Goal: Task Accomplishment & Management: Use online tool/utility

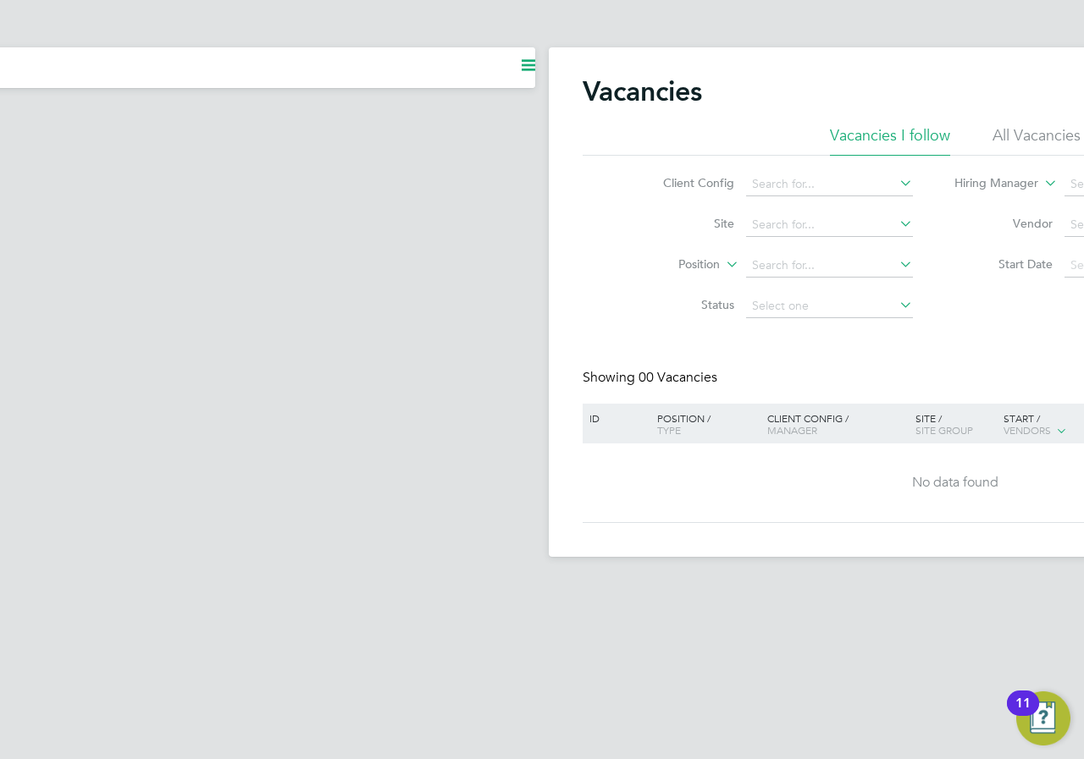
click at [433, 206] on div "Client Config Site Position Status Hiring Manager Vendor Start Date Select date…" at bounding box center [954, 241] width 745 height 171
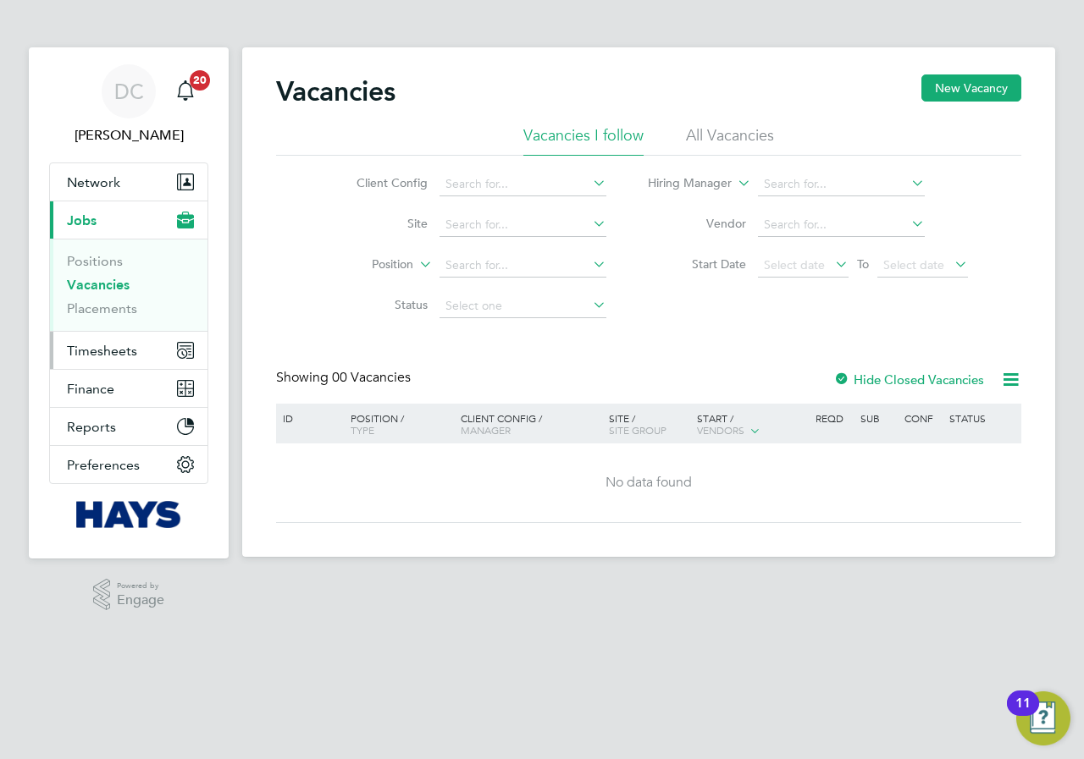
click at [110, 206] on span "Timesheets" at bounding box center [102, 351] width 70 height 16
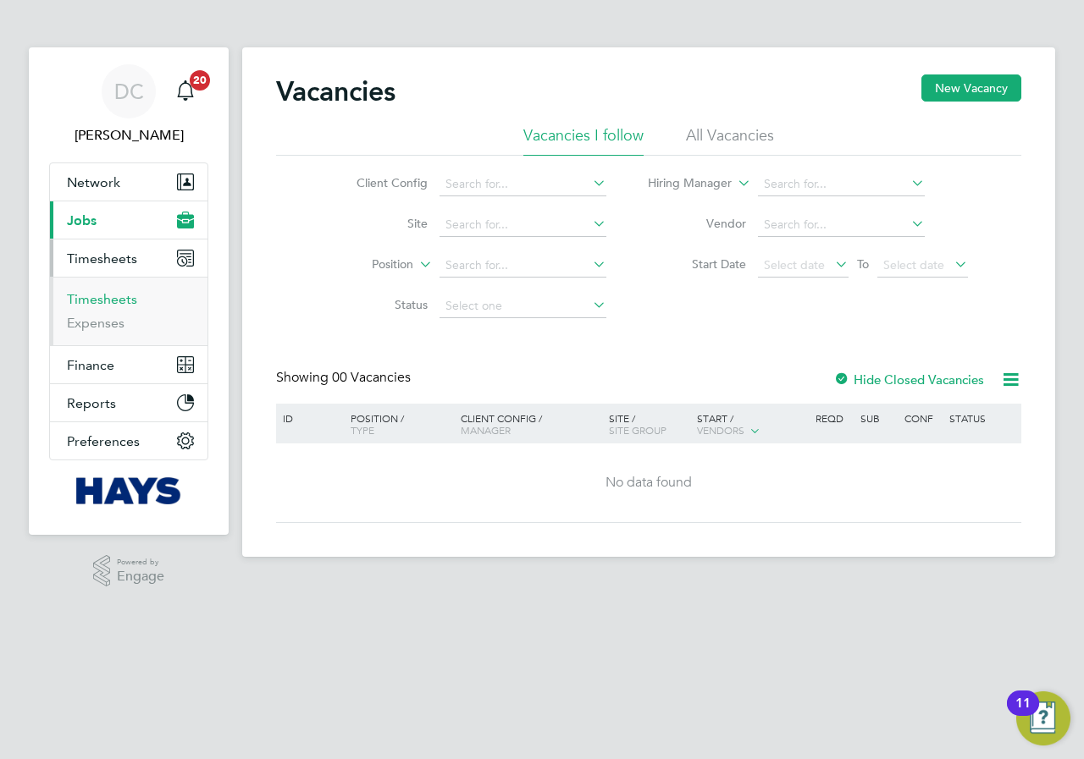
click at [109, 206] on link "Timesheets" at bounding box center [102, 299] width 70 height 16
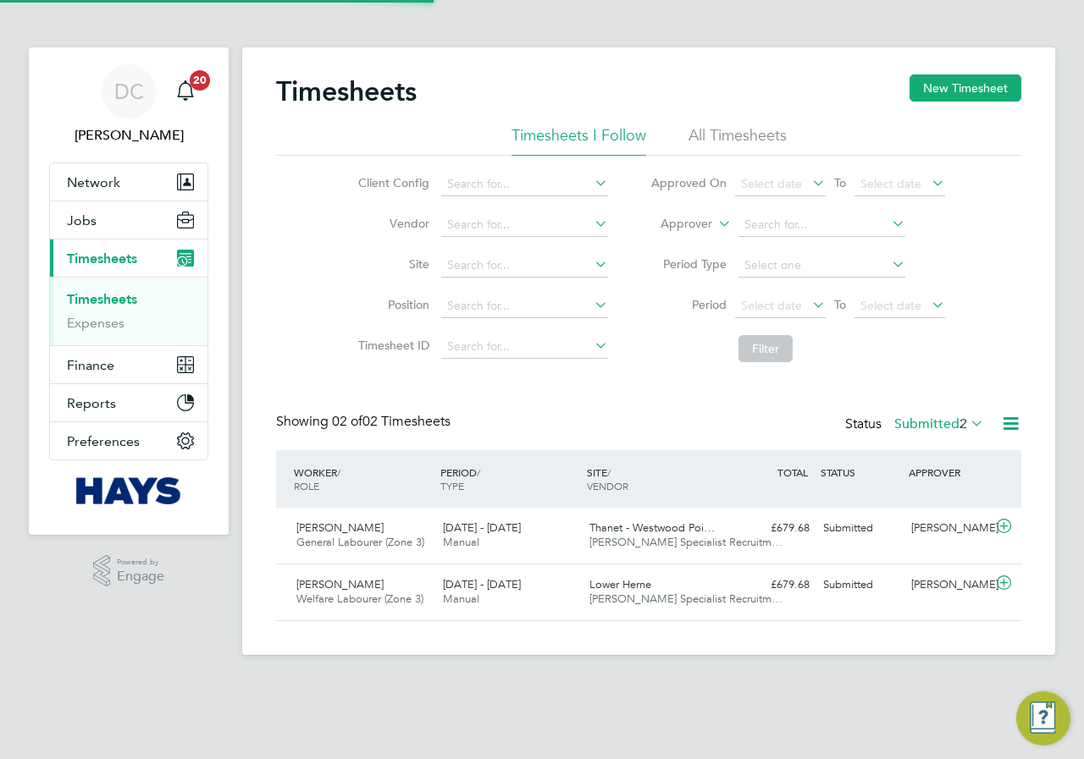
scroll to position [43, 147]
click at [433, 139] on li "All Timesheets" at bounding box center [737, 140] width 98 height 30
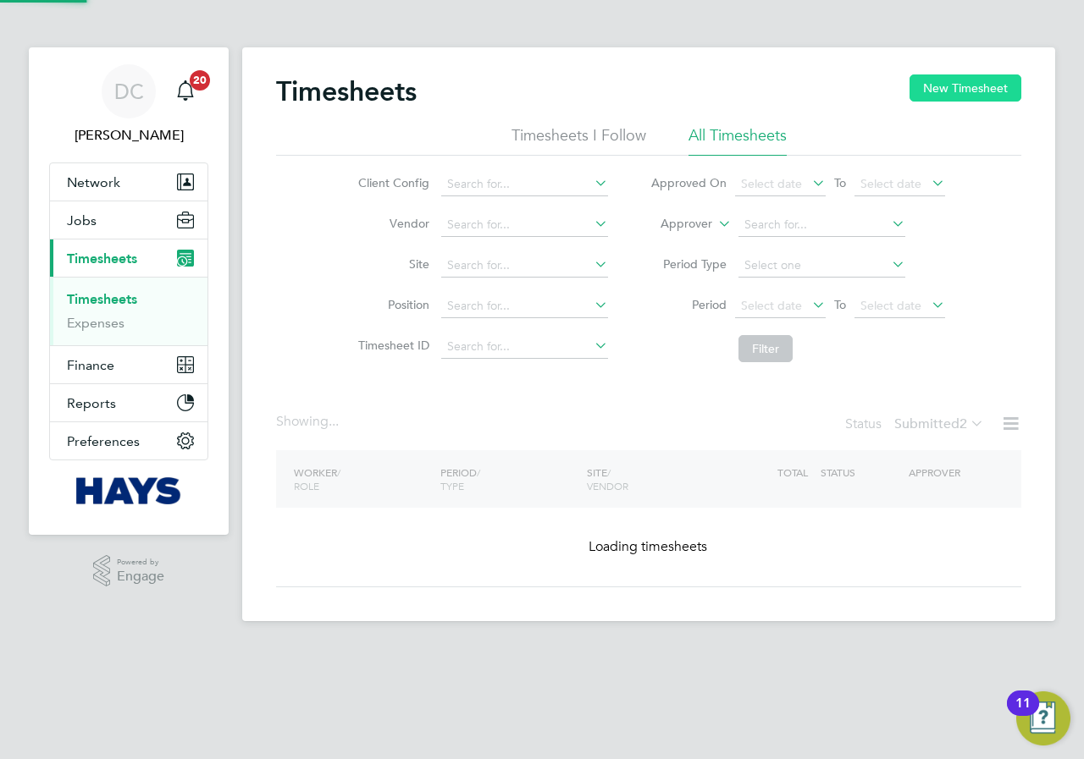
click at [433, 84] on button "New Timesheet" at bounding box center [965, 88] width 112 height 27
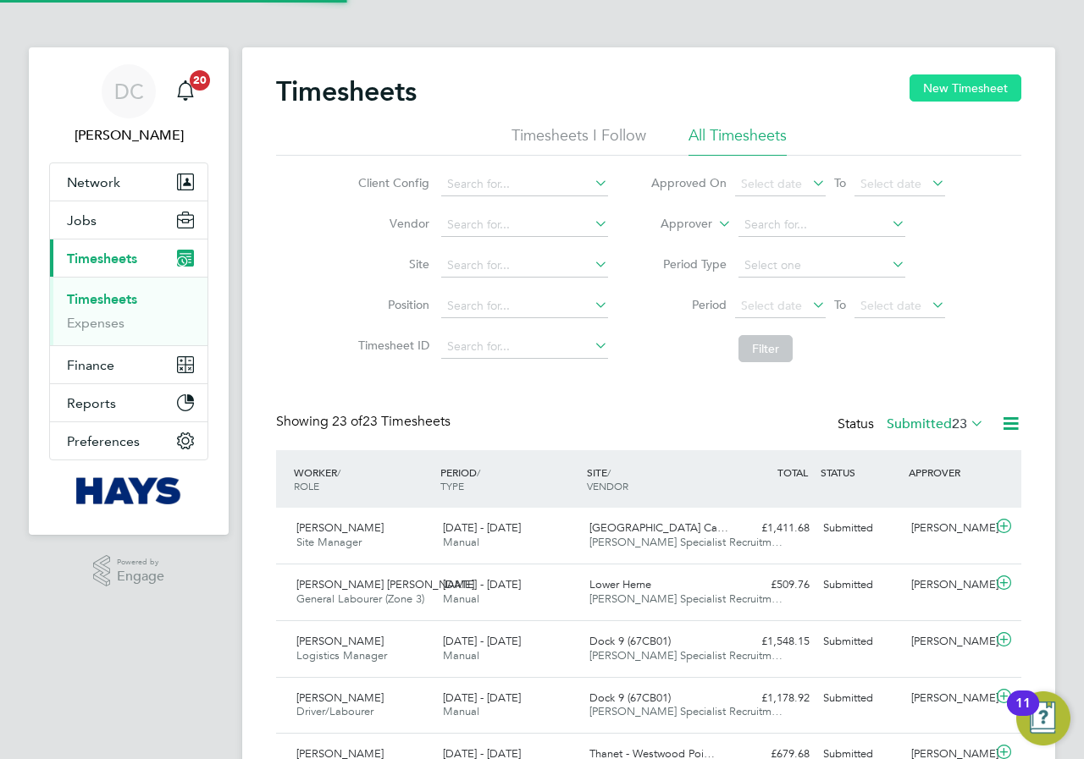
scroll to position [0, 0]
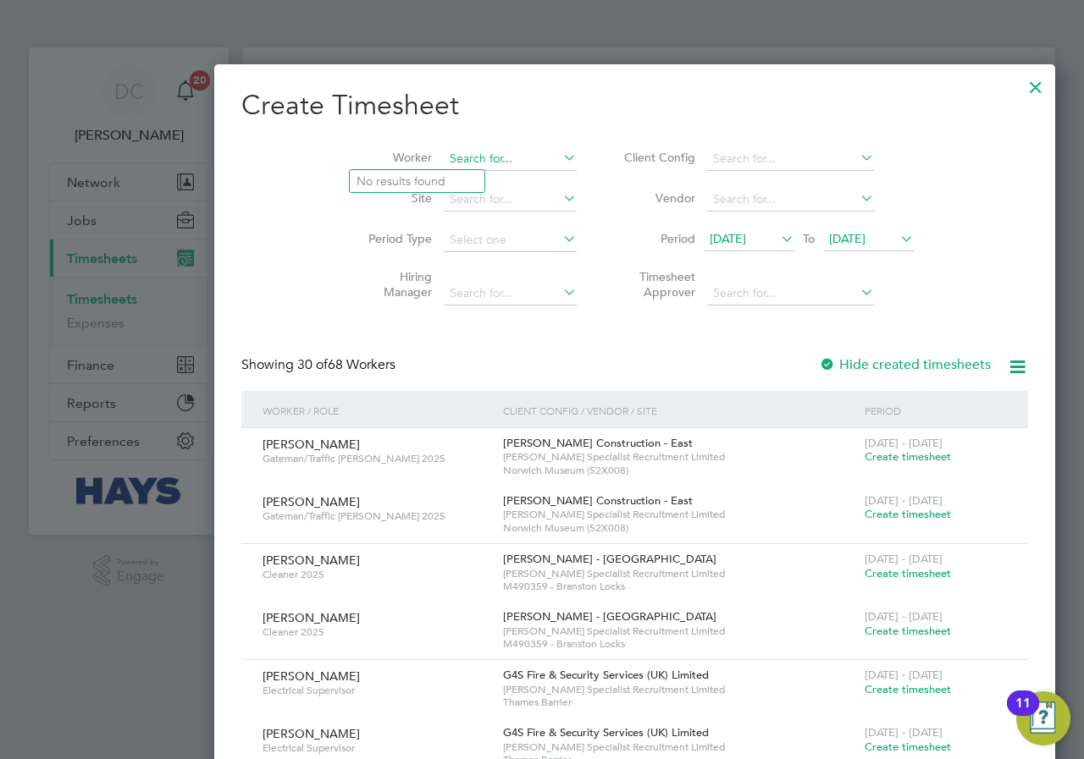
click at [433, 157] on input at bounding box center [510, 159] width 133 height 24
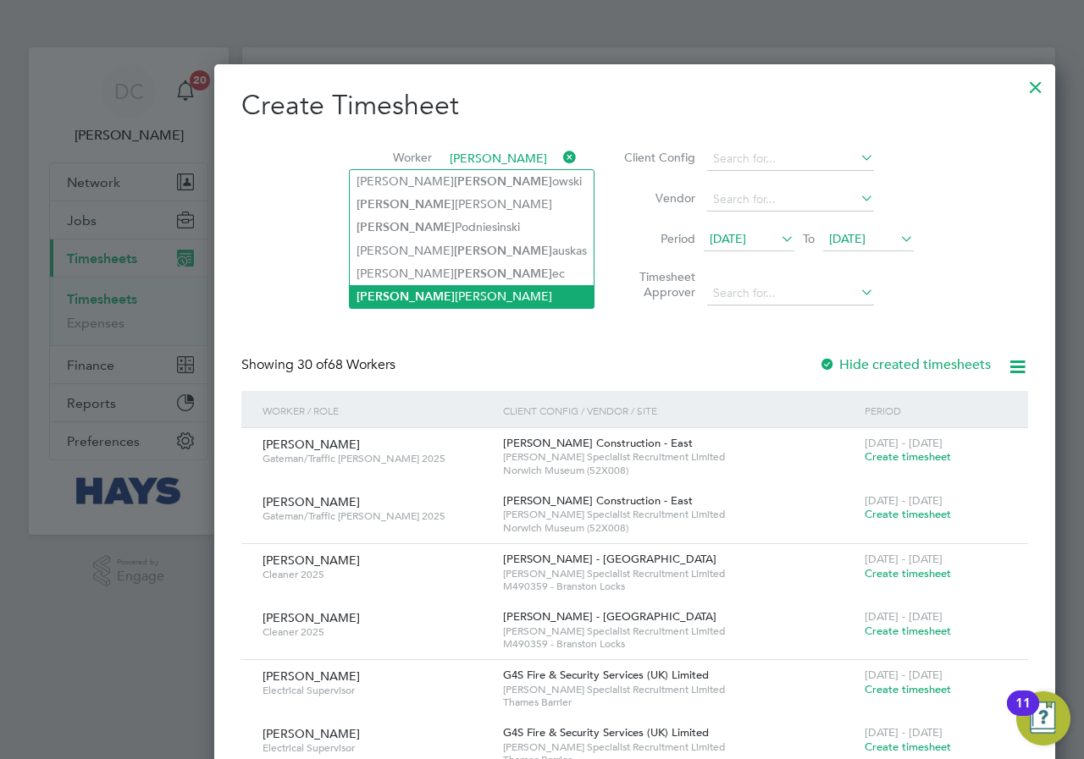
click at [416, 206] on li "[PERSON_NAME]" at bounding box center [472, 296] width 244 height 23
type input "[PERSON_NAME]"
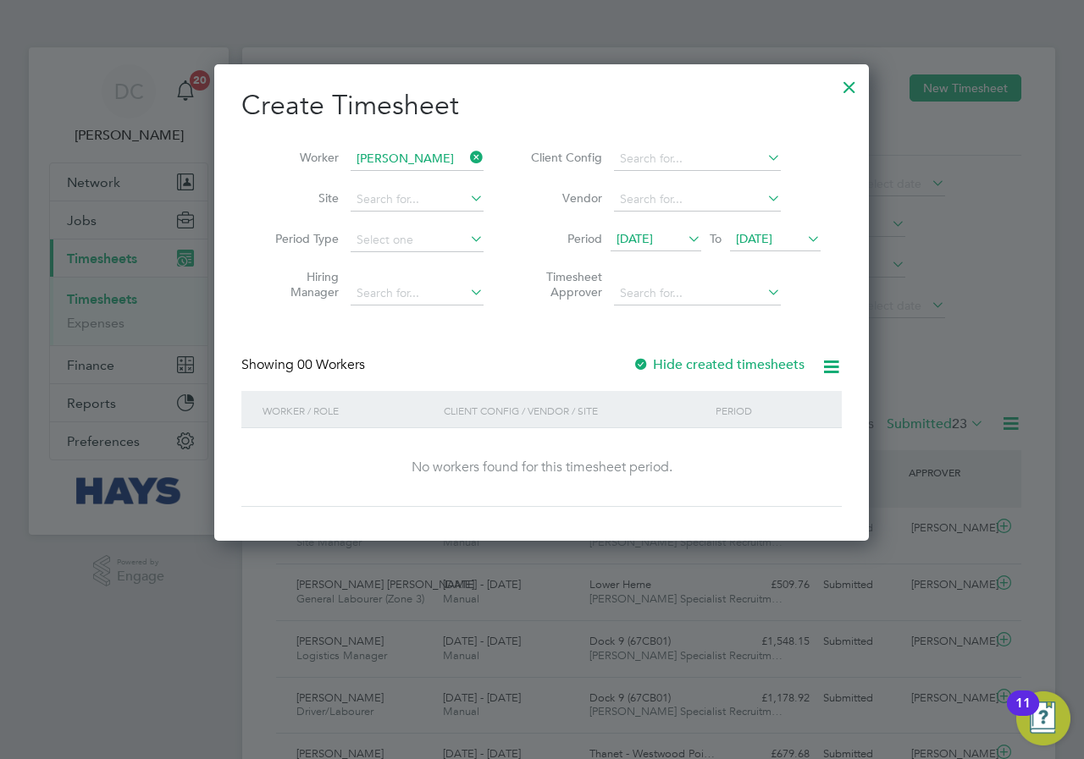
click at [433, 206] on span "[DATE]" at bounding box center [754, 238] width 36 height 15
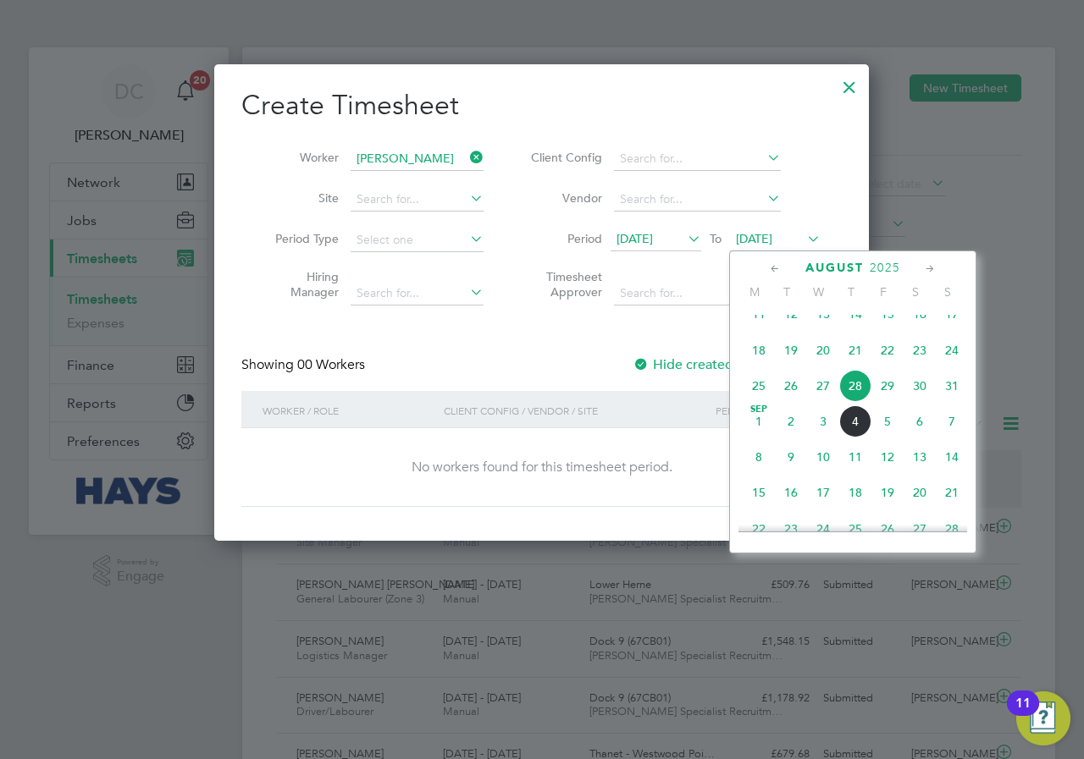
click at [433, 206] on span "31" at bounding box center [952, 386] width 32 height 32
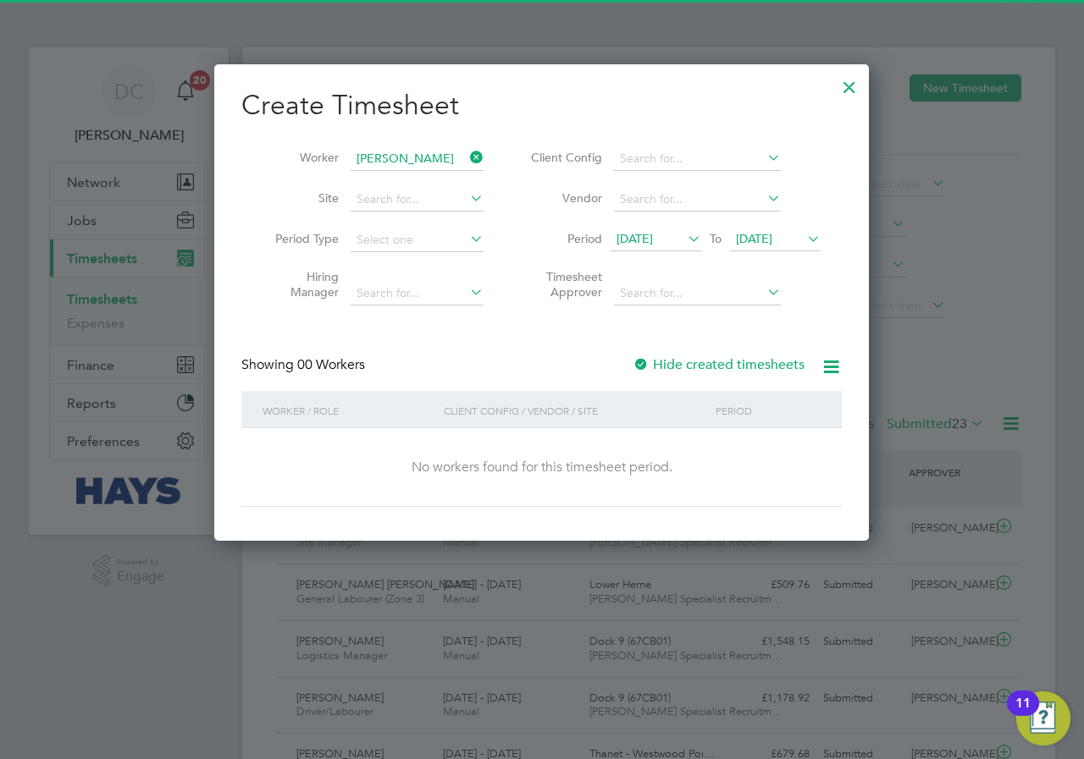
click at [433, 206] on label "Hide created timesheets" at bounding box center [718, 364] width 172 height 17
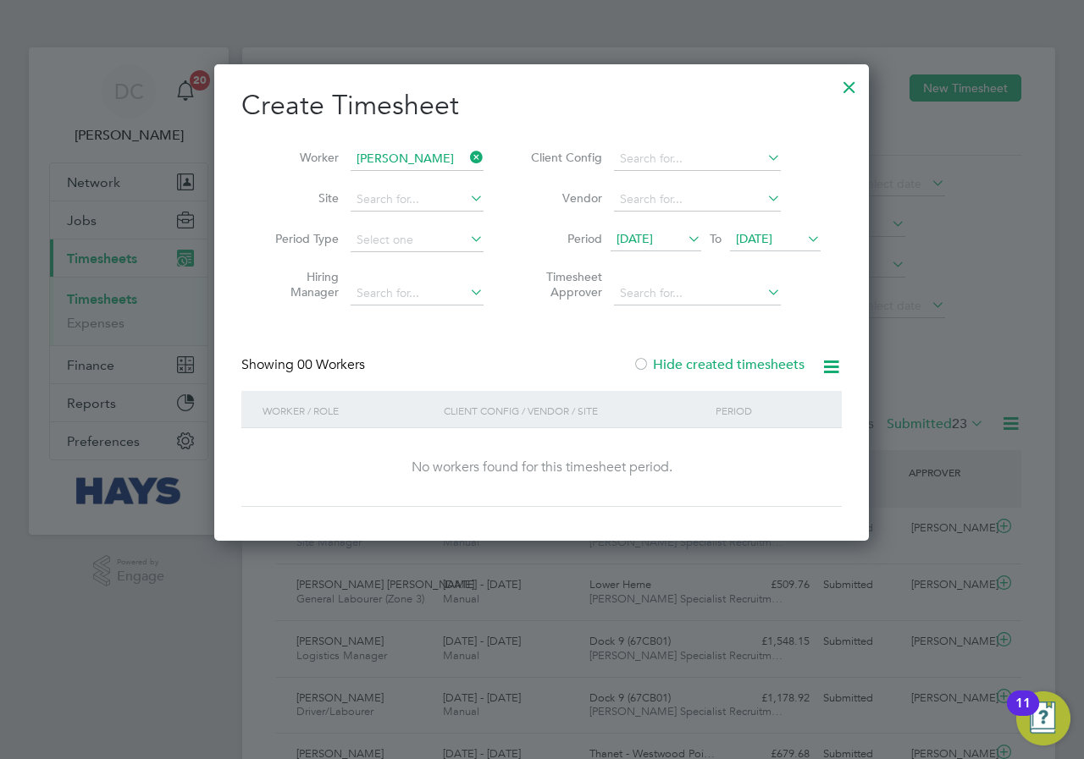
click at [433, 206] on label "Hide created timesheets" at bounding box center [718, 364] width 172 height 17
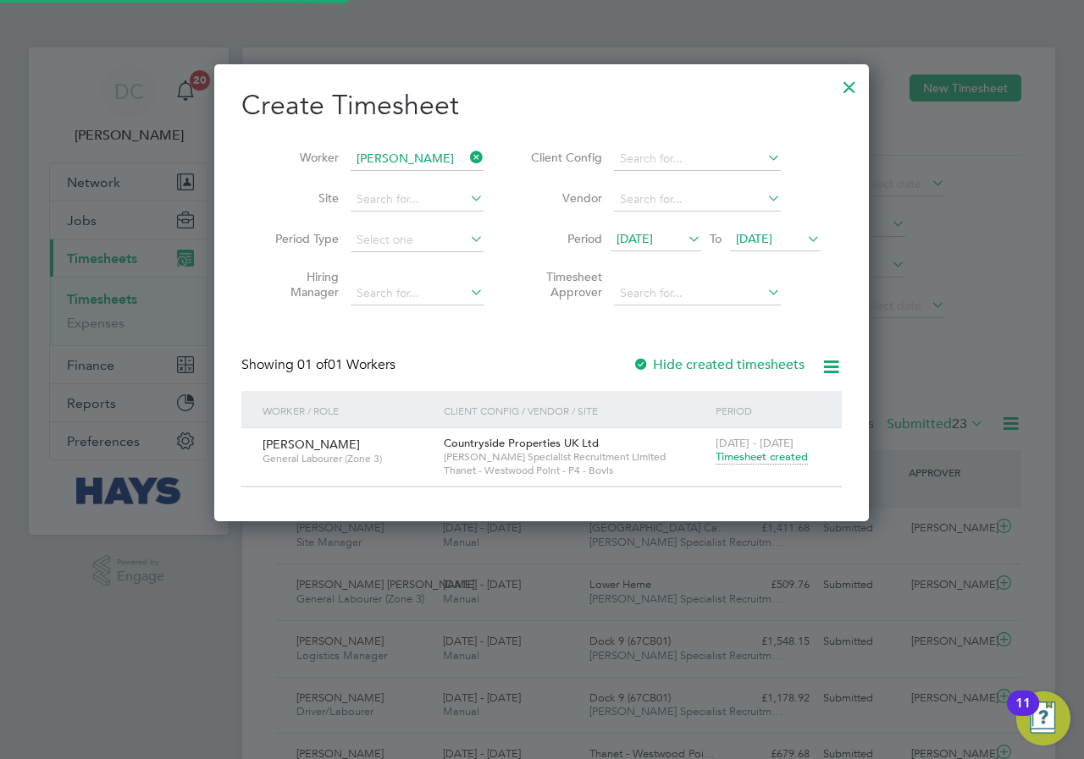
click at [433, 206] on span "Timesheet created" at bounding box center [761, 457] width 92 height 15
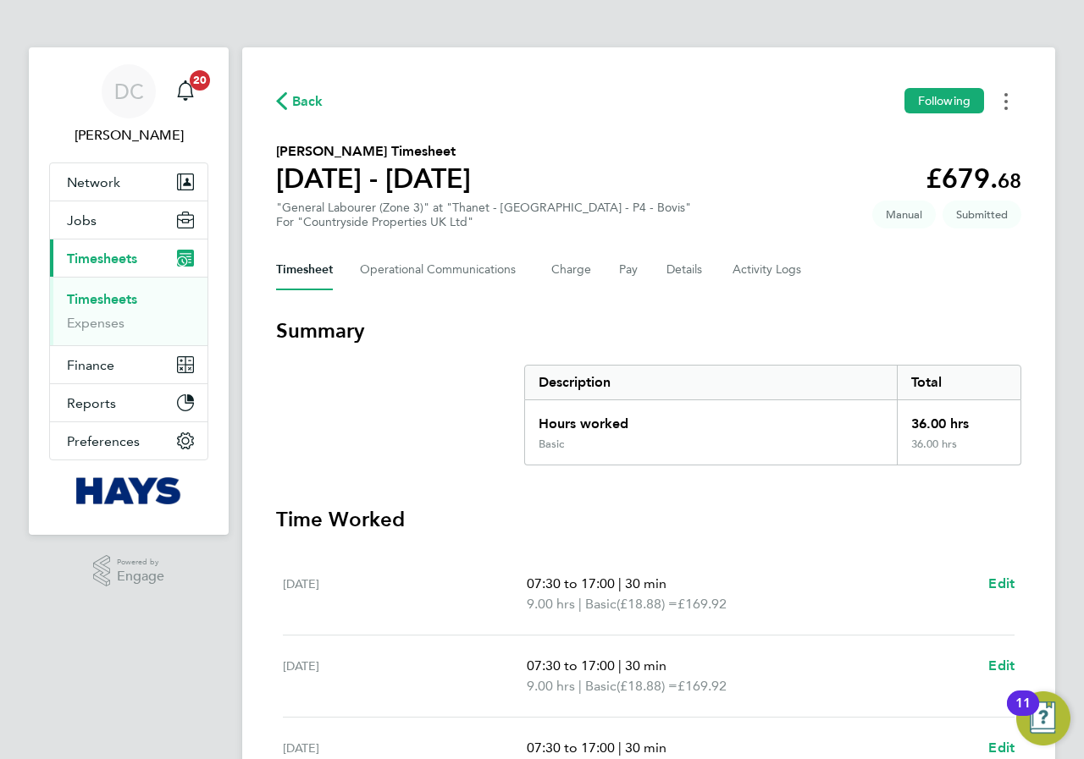
click at [433, 103] on icon "Timesheets Menu" at bounding box center [1005, 101] width 3 height 17
click at [433, 176] on link "Download timesheet" at bounding box center [919, 173] width 203 height 34
click at [308, 103] on span "Back" at bounding box center [307, 101] width 31 height 20
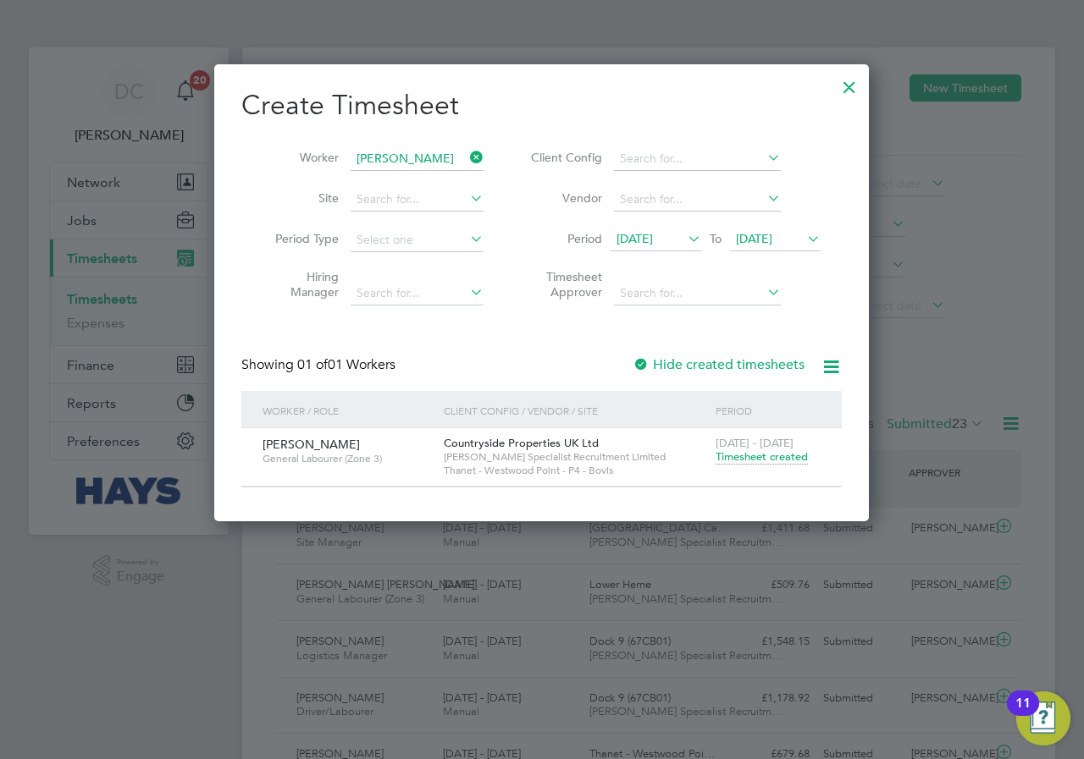
click at [433, 155] on icon at bounding box center [466, 158] width 0 height 24
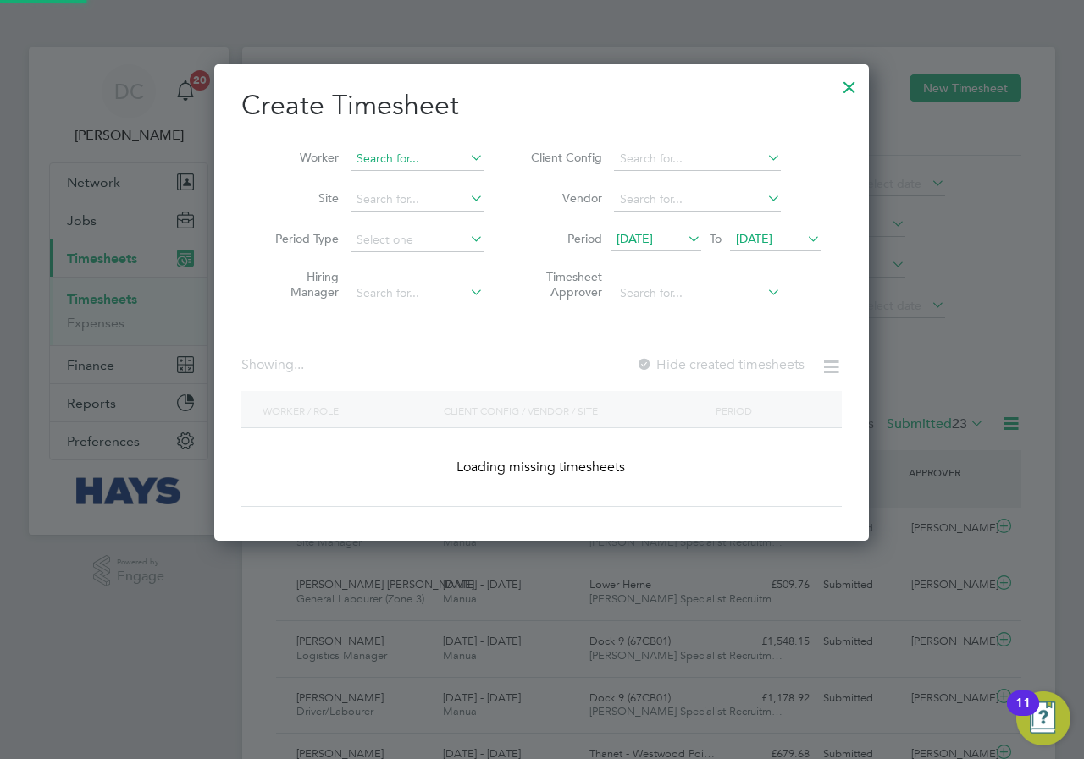
click at [428, 163] on input at bounding box center [416, 159] width 133 height 24
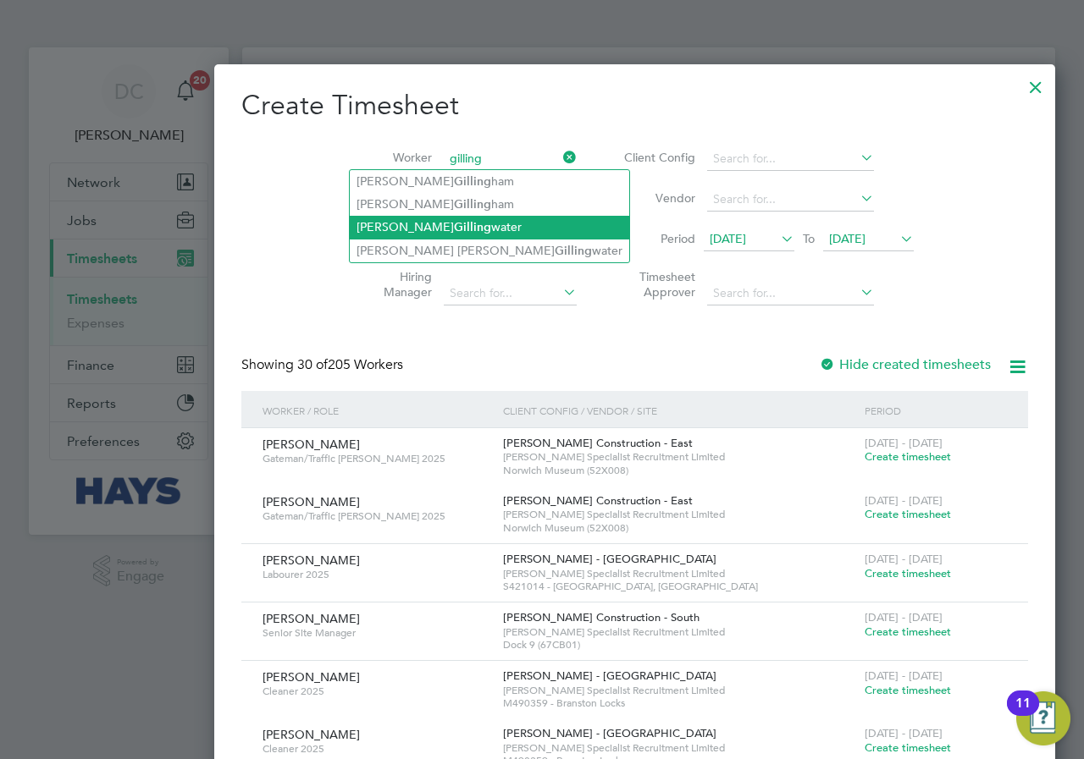
click at [407, 206] on li "[PERSON_NAME] water" at bounding box center [489, 227] width 279 height 23
type input "[PERSON_NAME]"
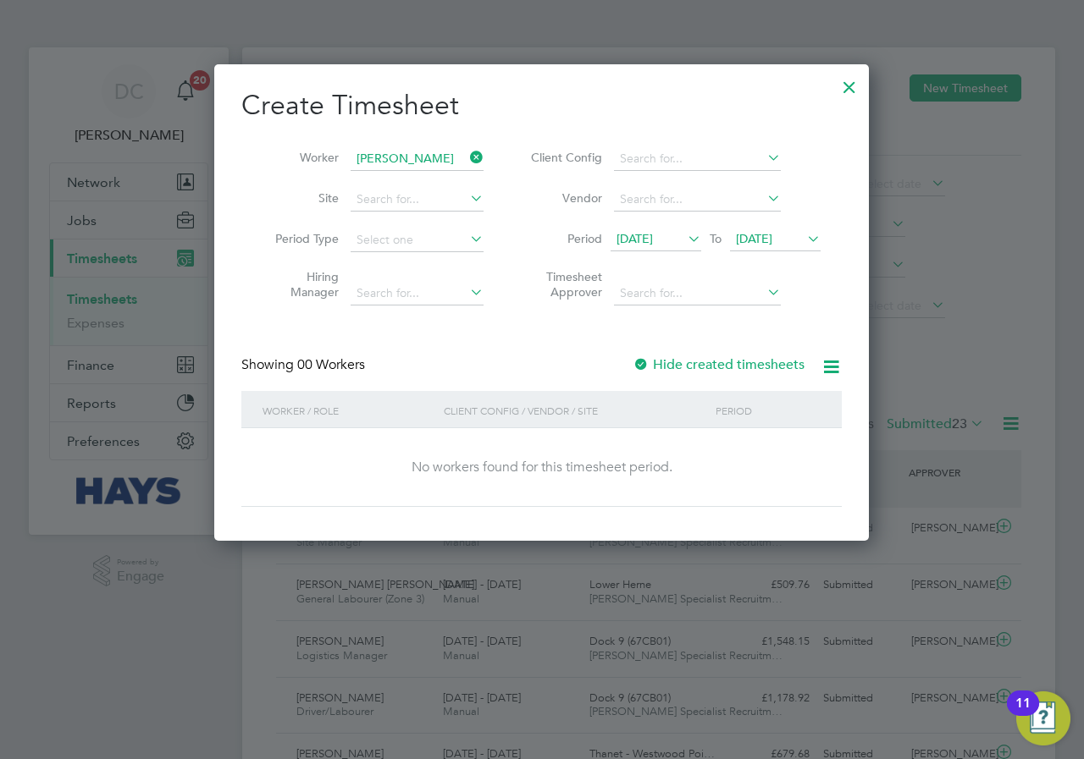
click at [433, 157] on icon at bounding box center [466, 158] width 0 height 24
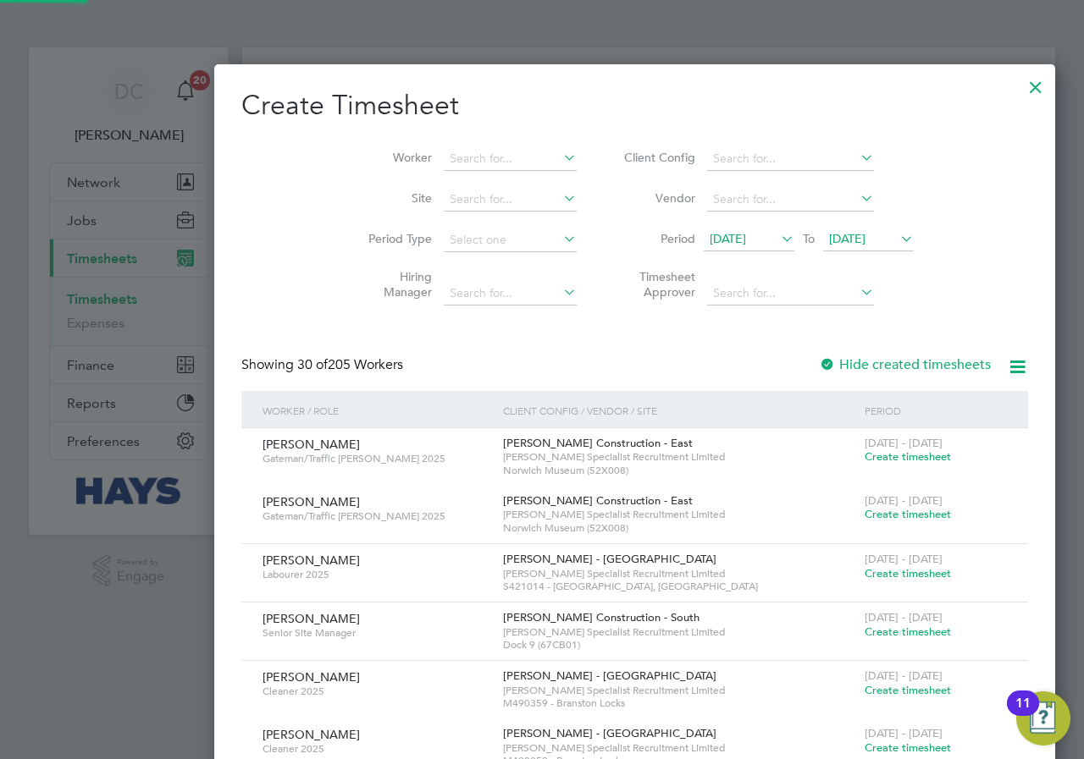
click at [433, 157] on icon at bounding box center [560, 158] width 0 height 24
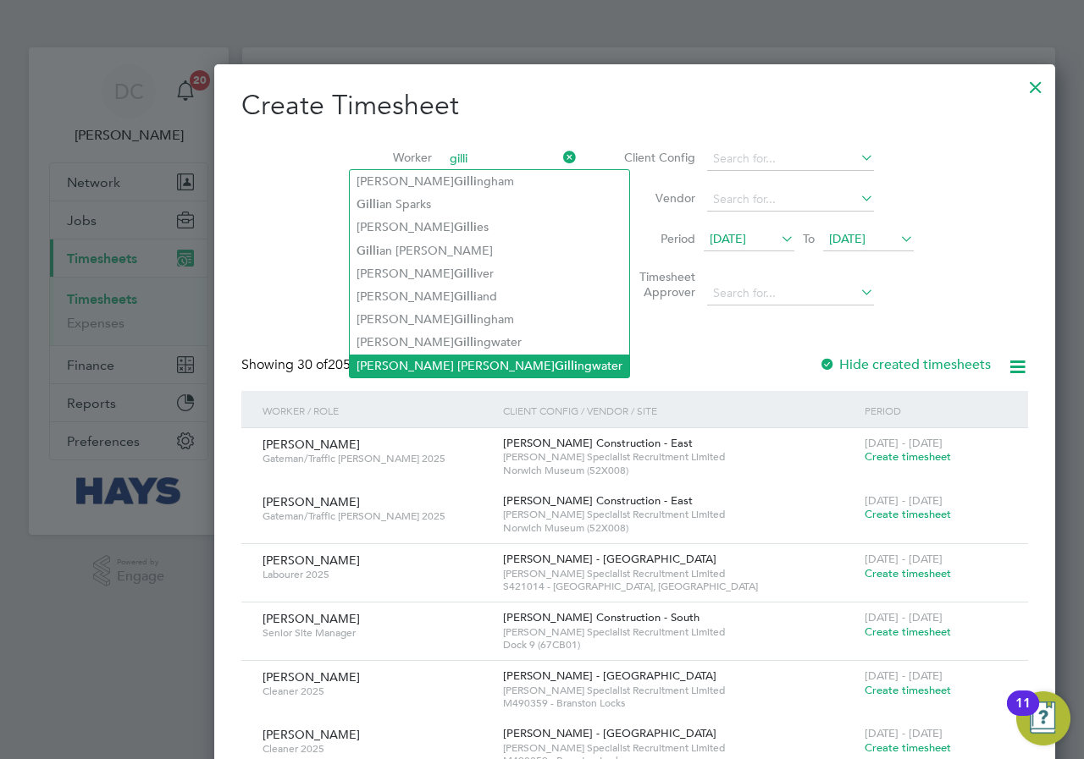
click at [397, 206] on li "[PERSON_NAME] [PERSON_NAME] ngwater" at bounding box center [489, 366] width 279 height 23
type input "[PERSON_NAME] [PERSON_NAME]"
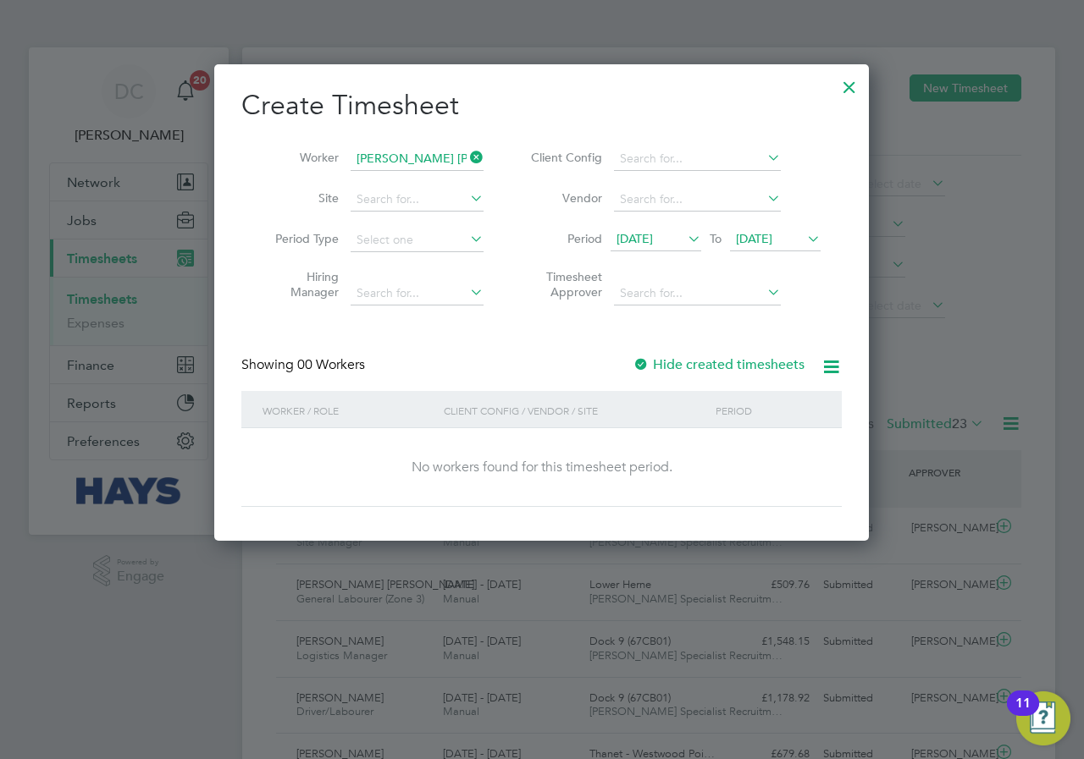
click at [433, 206] on div "Showing 00 Workers Hide created timesheets" at bounding box center [541, 373] width 600 height 35
click at [433, 206] on label "Hide created timesheets" at bounding box center [718, 364] width 172 height 17
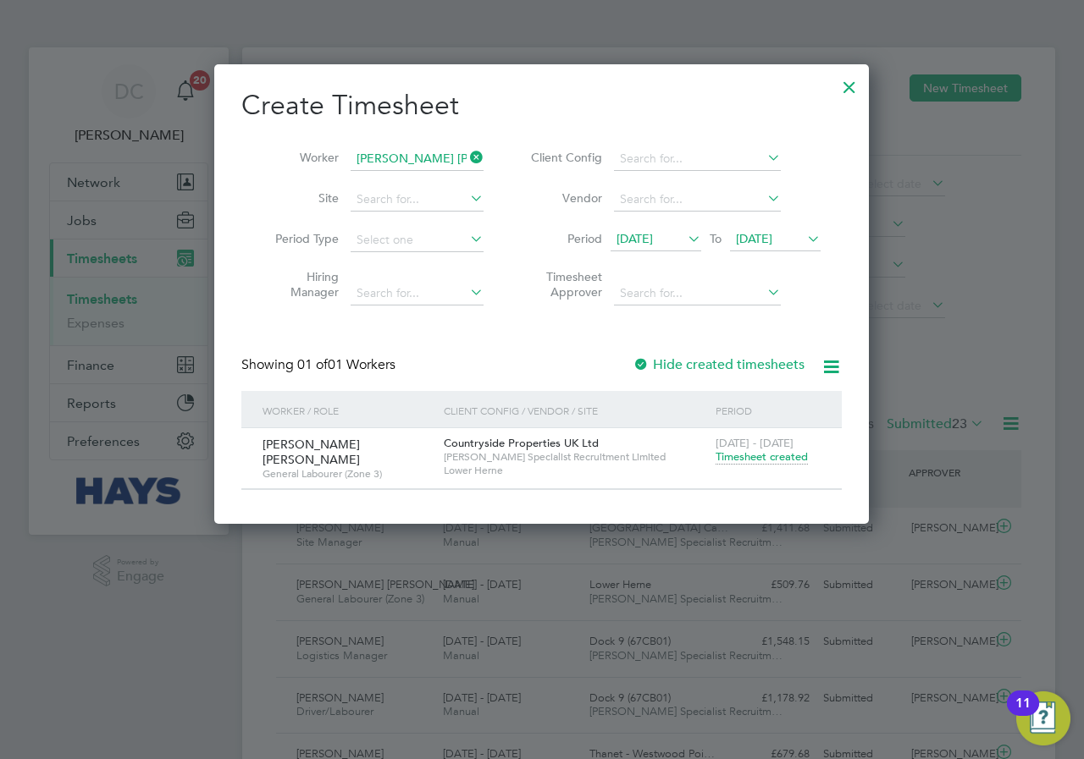
click at [433, 206] on span "Timesheet created" at bounding box center [761, 457] width 92 height 15
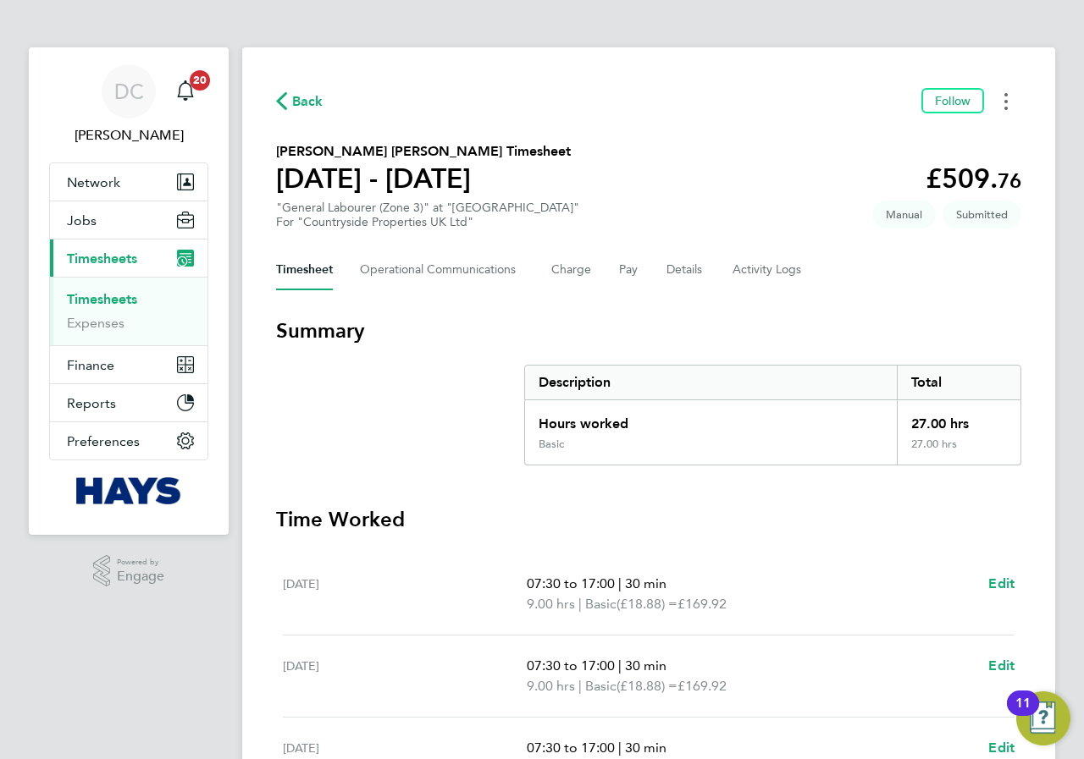
click at [433, 98] on button "Timesheets Menu" at bounding box center [1006, 101] width 30 height 26
click at [433, 174] on link "Download timesheet" at bounding box center [919, 173] width 203 height 34
click at [433, 103] on icon "Timesheets Menu" at bounding box center [1005, 101] width 3 height 17
click at [318, 101] on span "Back" at bounding box center [307, 101] width 31 height 20
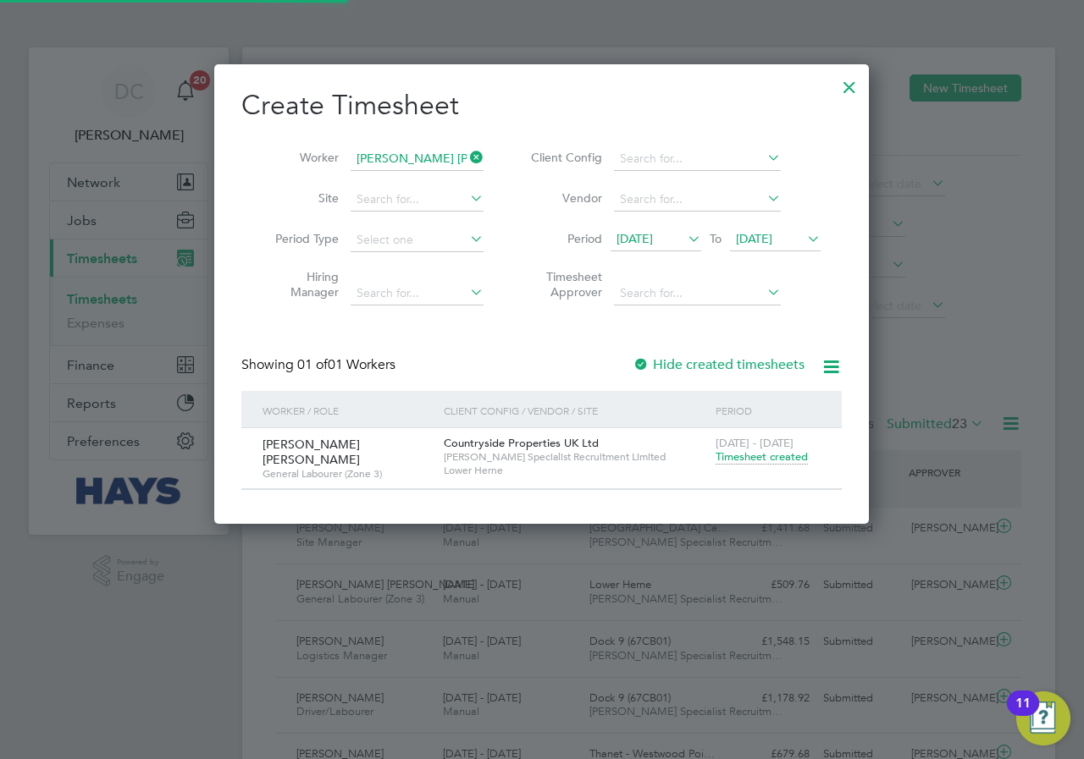
scroll to position [43, 147]
click at [433, 156] on icon at bounding box center [466, 158] width 0 height 24
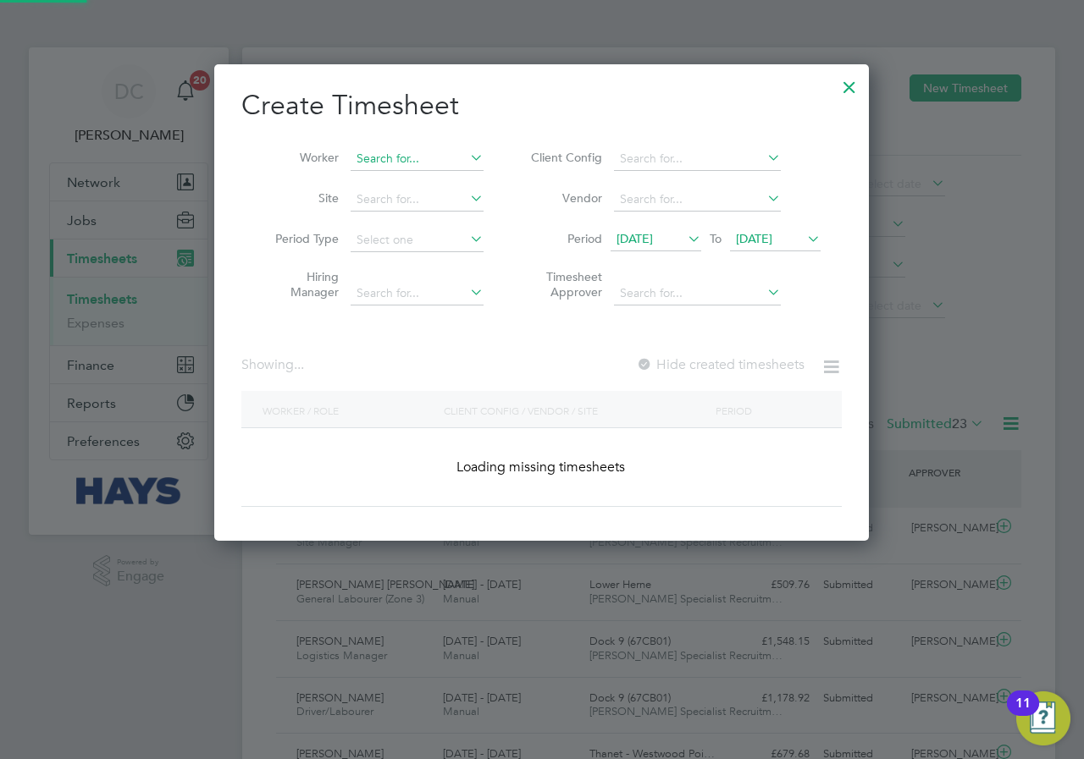
click at [420, 157] on input at bounding box center [416, 159] width 133 height 24
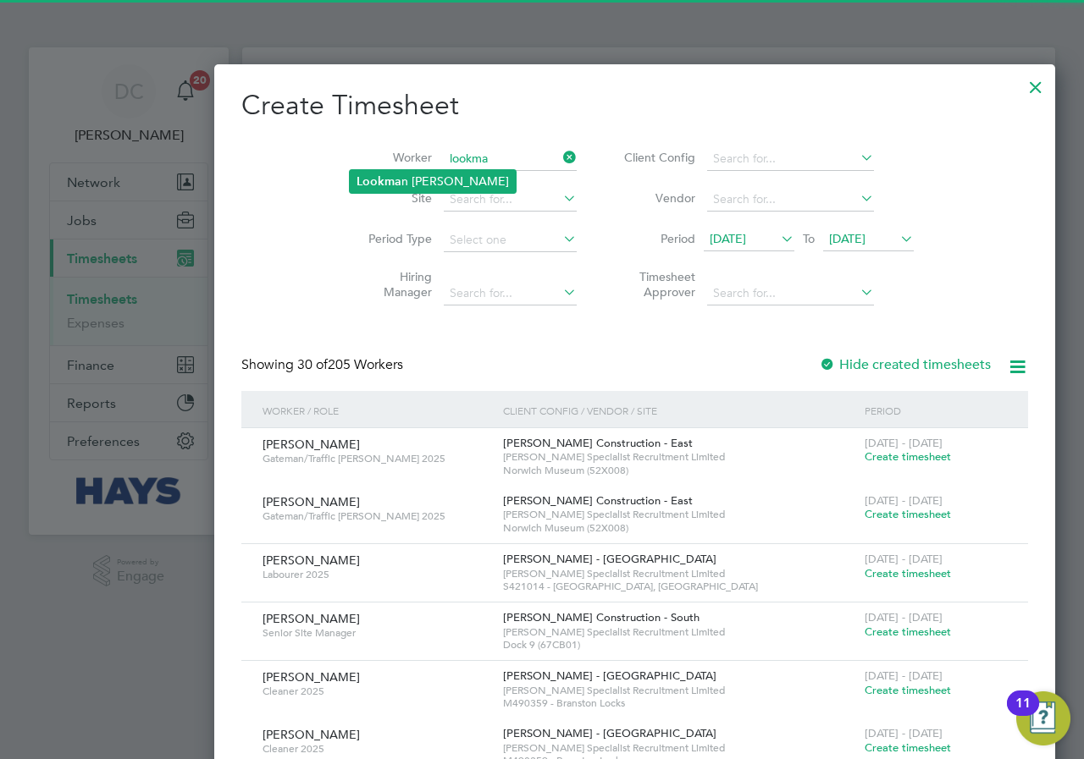
click at [423, 182] on li "Lookma n [PERSON_NAME]" at bounding box center [433, 181] width 166 height 23
type input "Lookman [PERSON_NAME]"
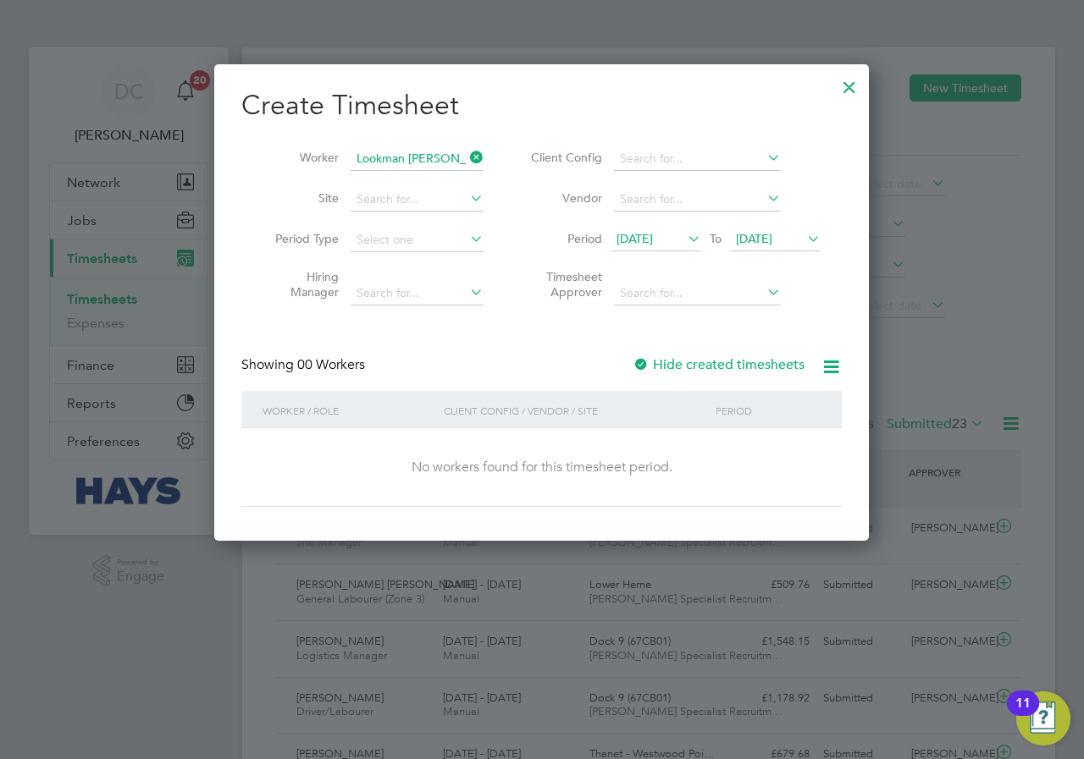
click at [433, 206] on label "Hide created timesheets" at bounding box center [718, 364] width 172 height 17
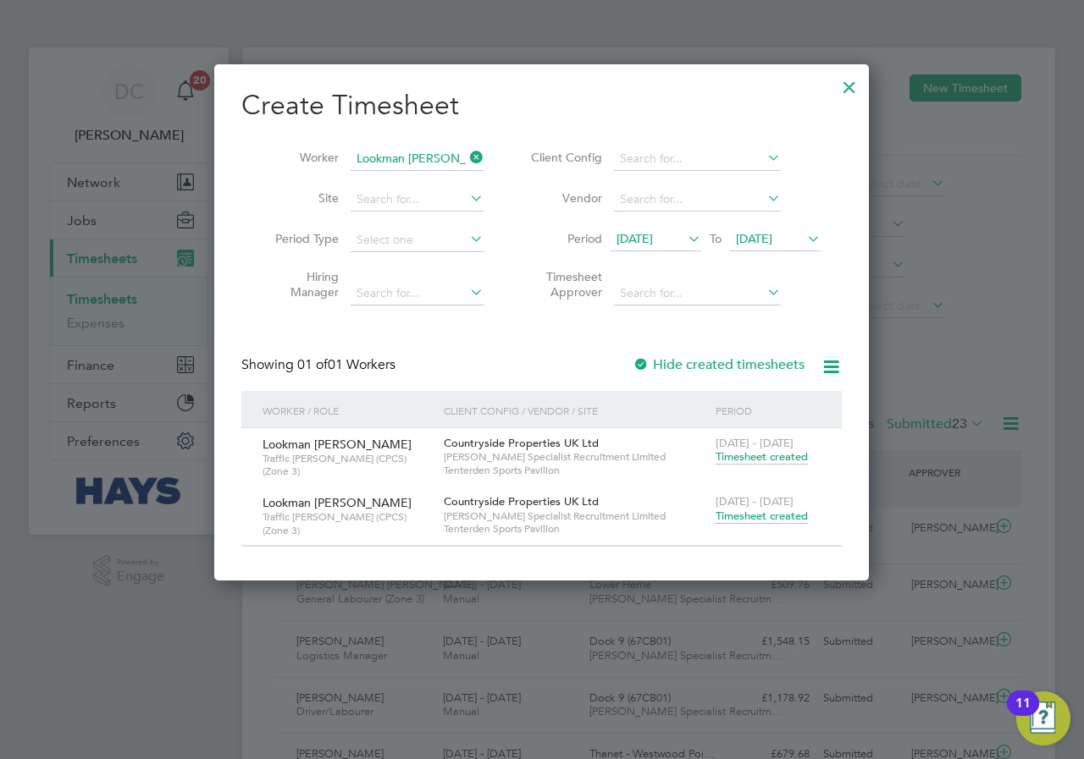
click at [433, 206] on span "Timesheet created" at bounding box center [761, 516] width 92 height 15
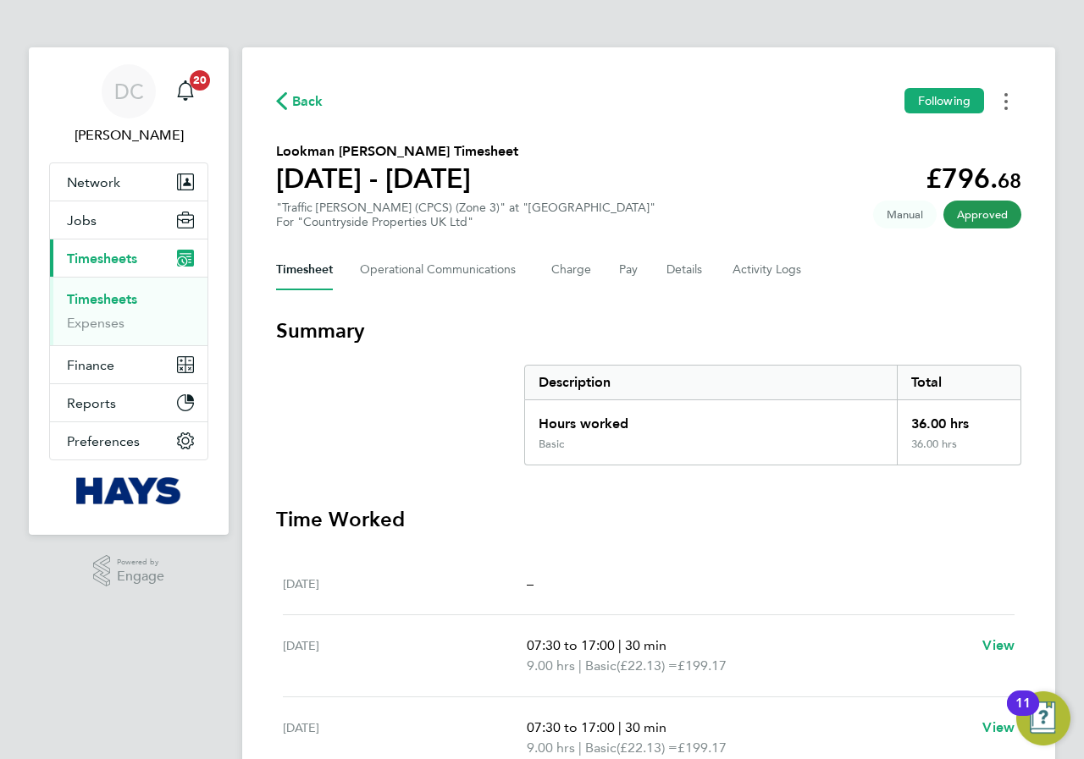
click at [433, 108] on icon "Timesheets Menu" at bounding box center [1005, 101] width 3 height 17
click at [433, 135] on link "Download timesheet" at bounding box center [919, 139] width 203 height 34
click at [433, 107] on button "Timesheets Menu" at bounding box center [1006, 101] width 30 height 26
click at [433, 135] on link "Download timesheet" at bounding box center [919, 139] width 203 height 34
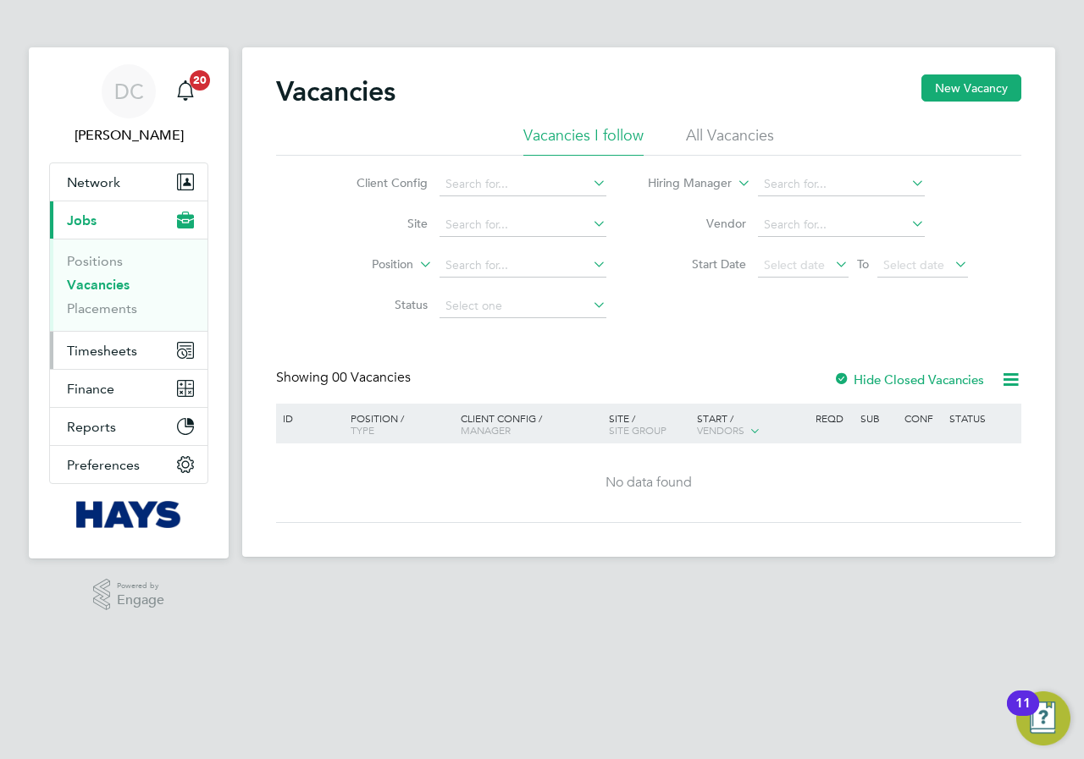
click at [109, 347] on span "Timesheets" at bounding box center [102, 351] width 70 height 16
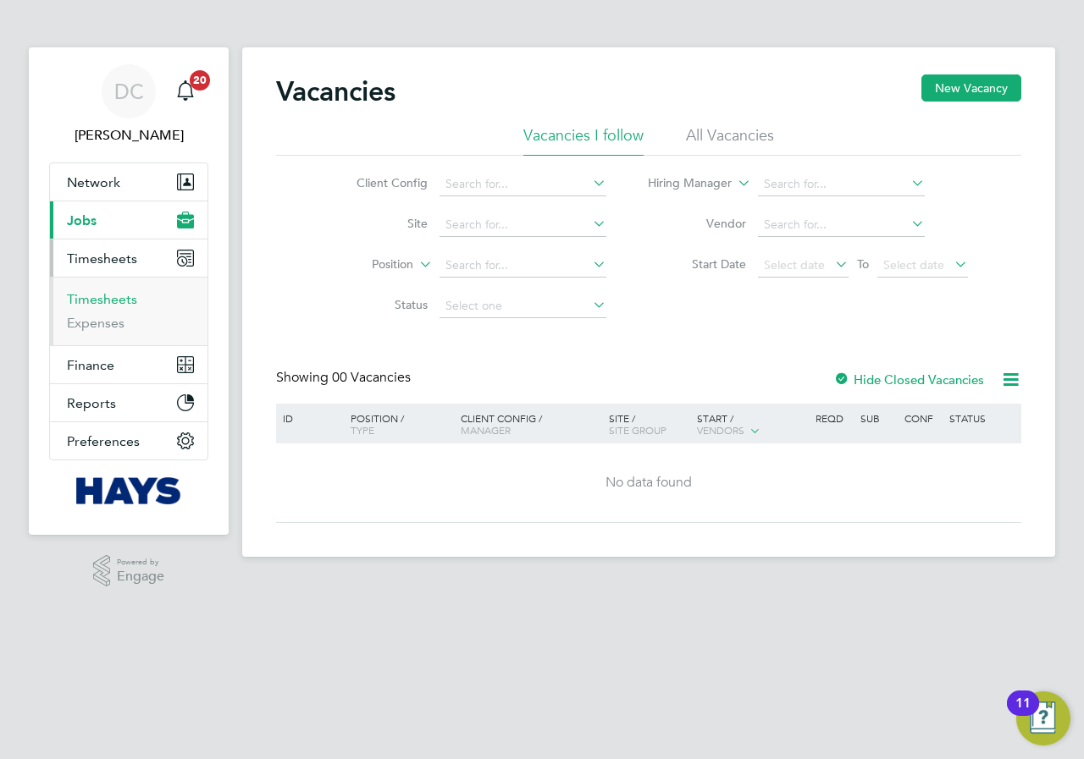
click at [86, 298] on link "Timesheets" at bounding box center [102, 299] width 70 height 16
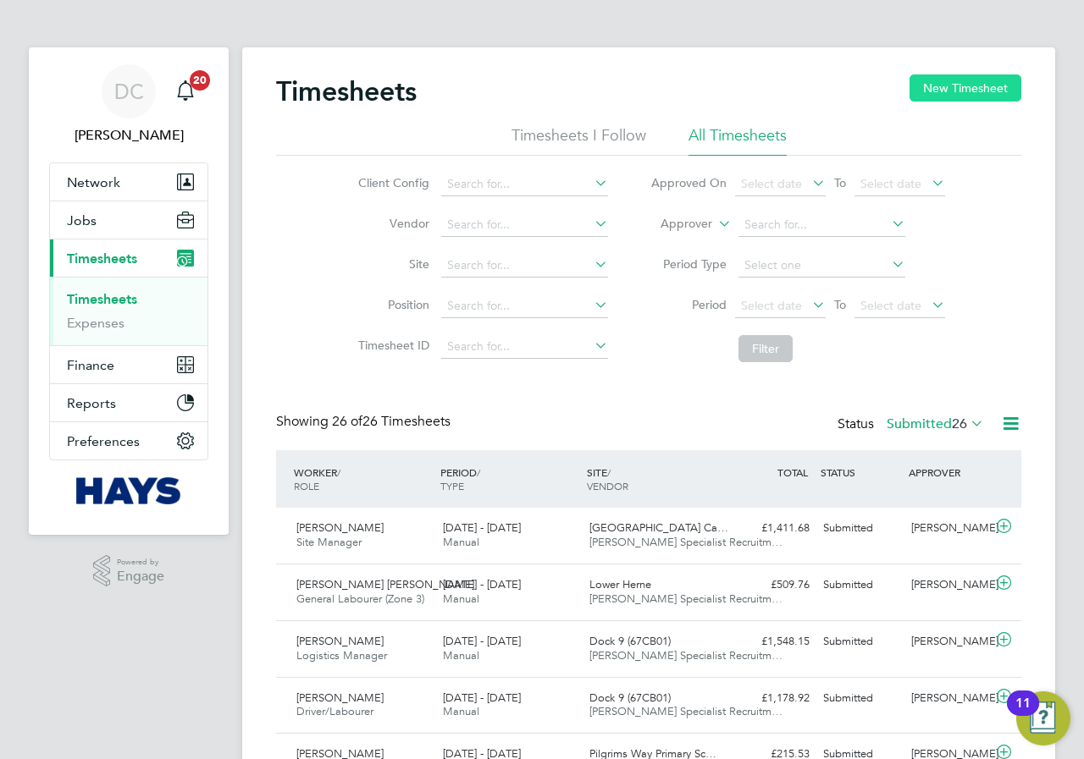
click at [974, 85] on button "New Timesheet" at bounding box center [965, 88] width 112 height 27
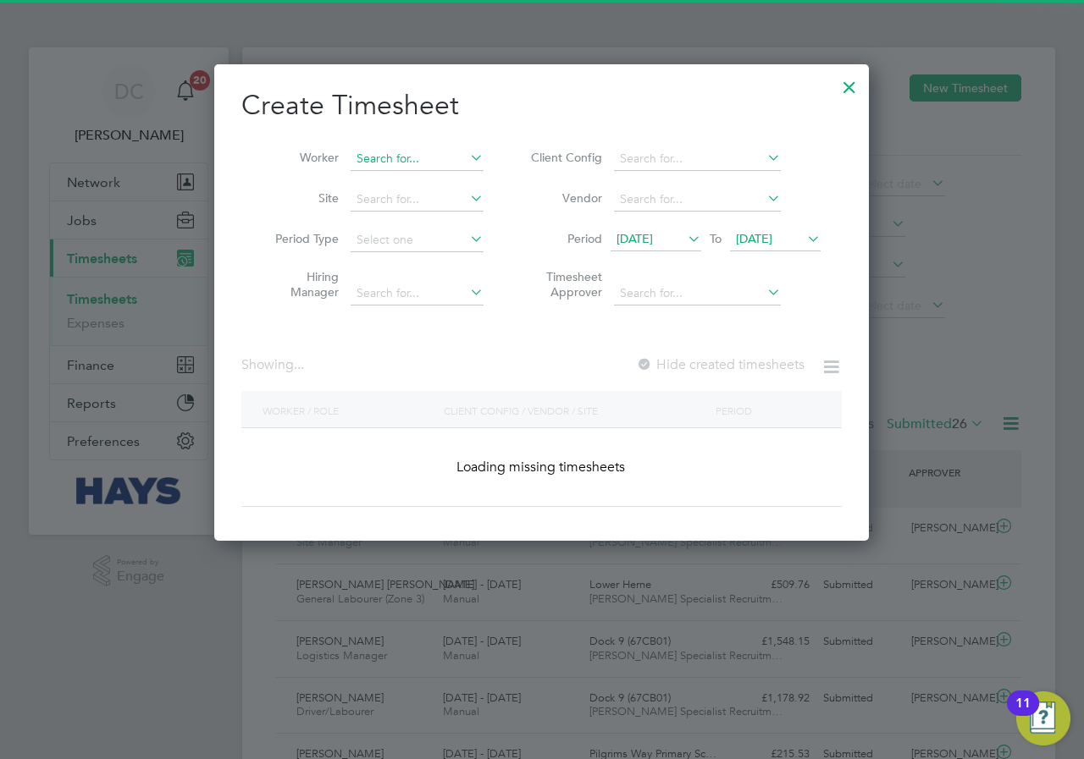
click at [452, 163] on input at bounding box center [416, 159] width 133 height 24
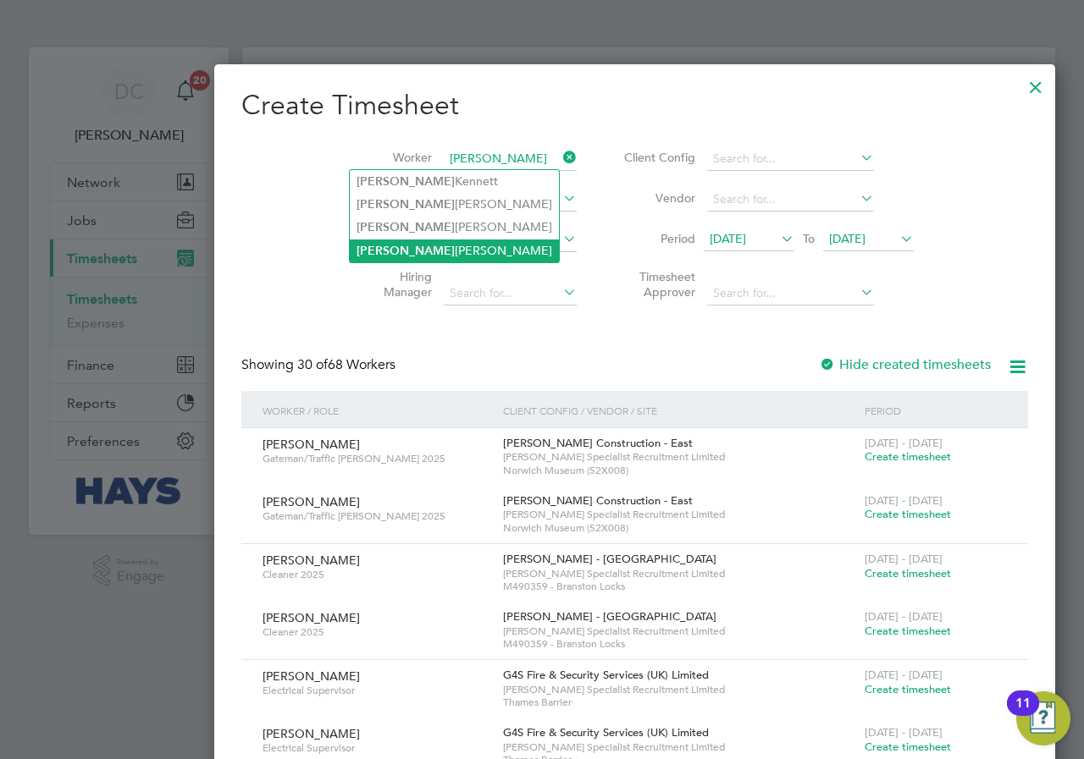
click at [422, 243] on li "Damien Davies" at bounding box center [454, 251] width 209 height 23
type input "Damien Davies"
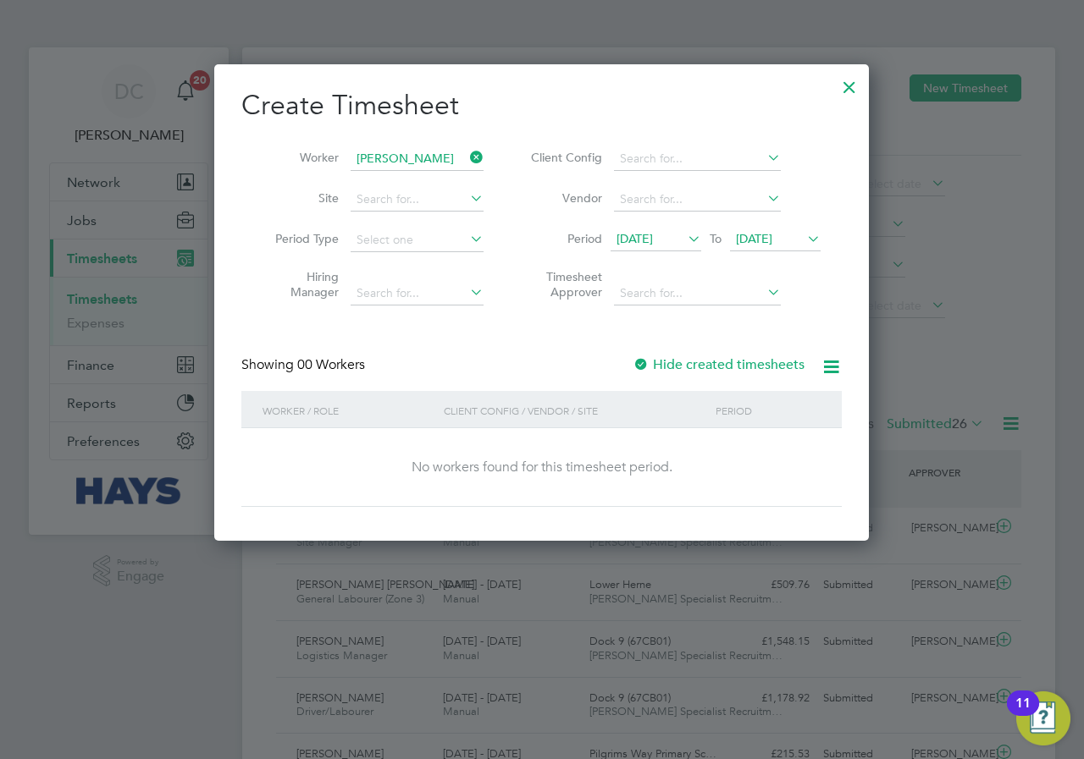
click at [757, 361] on label "Hide created timesheets" at bounding box center [718, 364] width 172 height 17
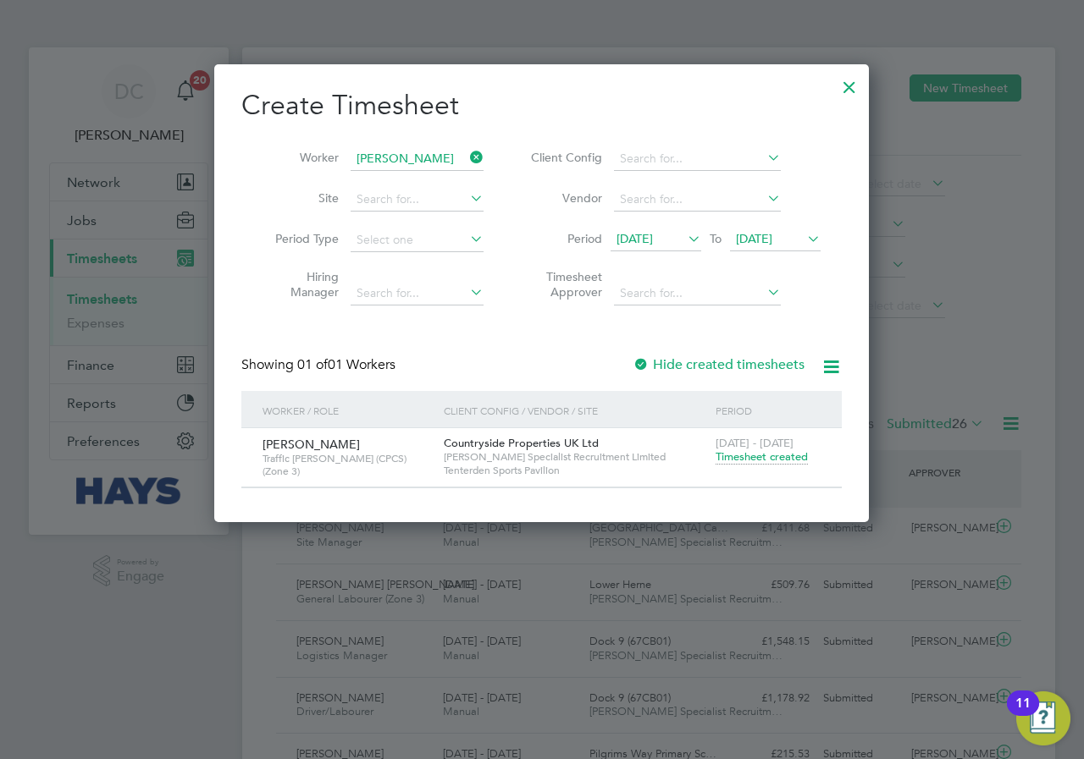
click at [763, 456] on span "Timesheet created" at bounding box center [761, 457] width 92 height 15
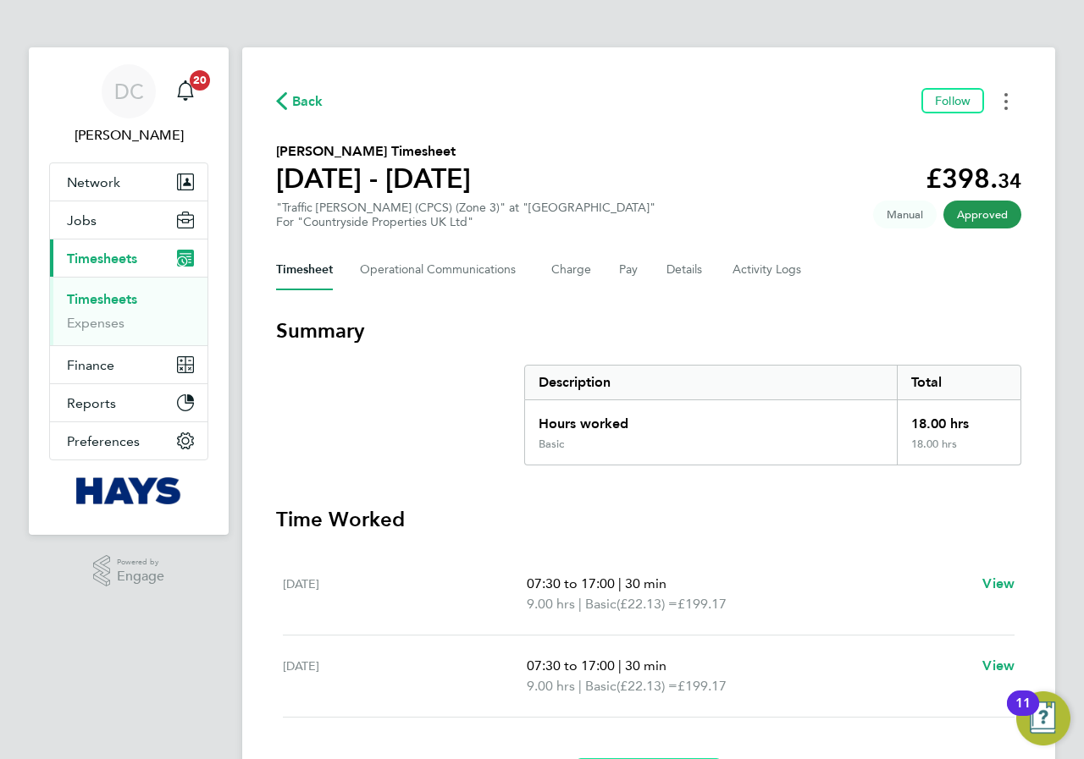
click at [1001, 108] on button "Timesheets Menu" at bounding box center [1006, 101] width 30 height 26
click at [920, 142] on link "Download timesheet" at bounding box center [919, 139] width 203 height 34
